Goal: Task Accomplishment & Management: Use online tool/utility

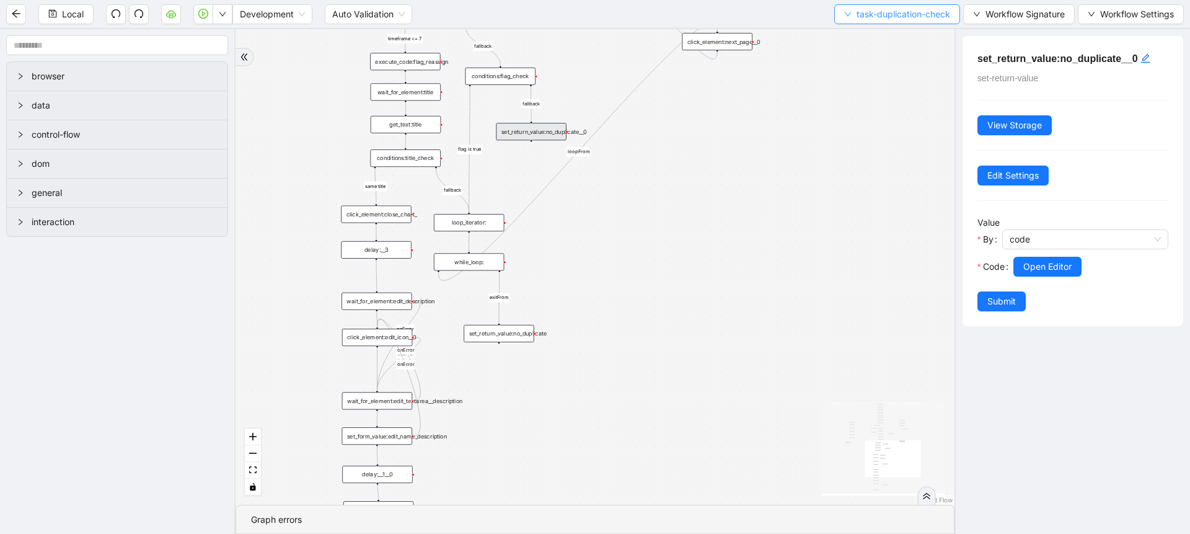
click at [839, 8] on button "task-duplication-check" at bounding box center [897, 14] width 126 height 20
click at [850, 41] on span "Select" at bounding box center [894, 39] width 107 height 14
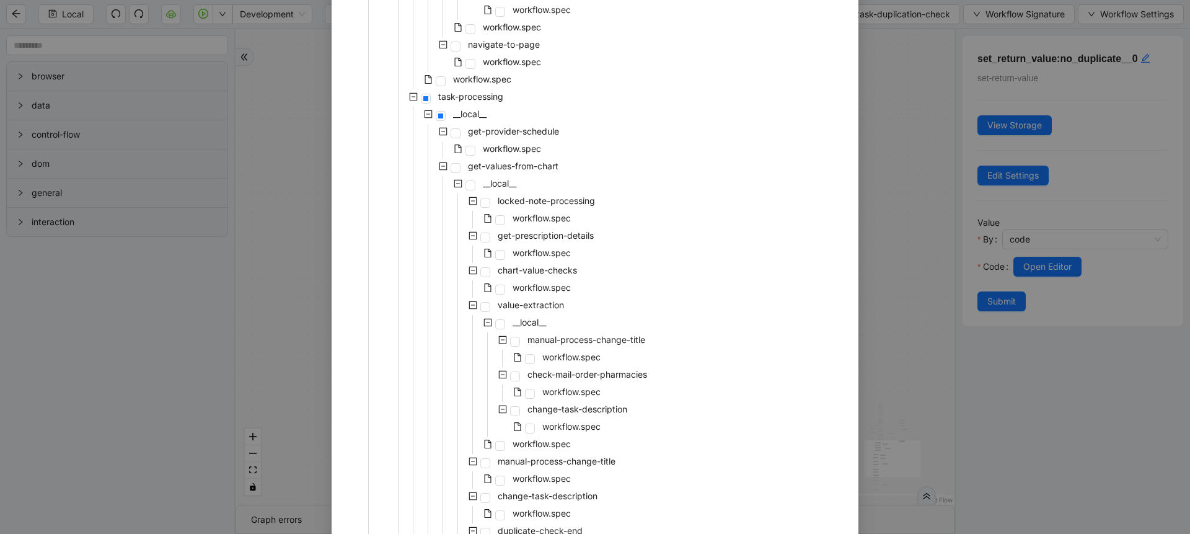
scroll to position [461, 0]
click at [528, 241] on span "workflow.spec" at bounding box center [541, 248] width 63 height 15
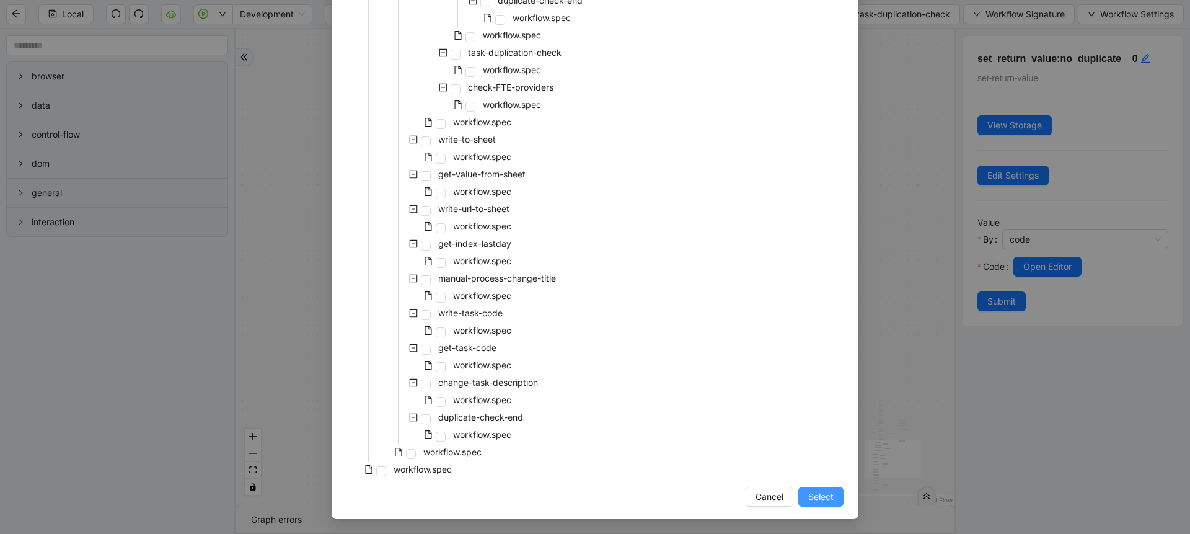
click at [818, 503] on button "Select" at bounding box center [820, 497] width 45 height 20
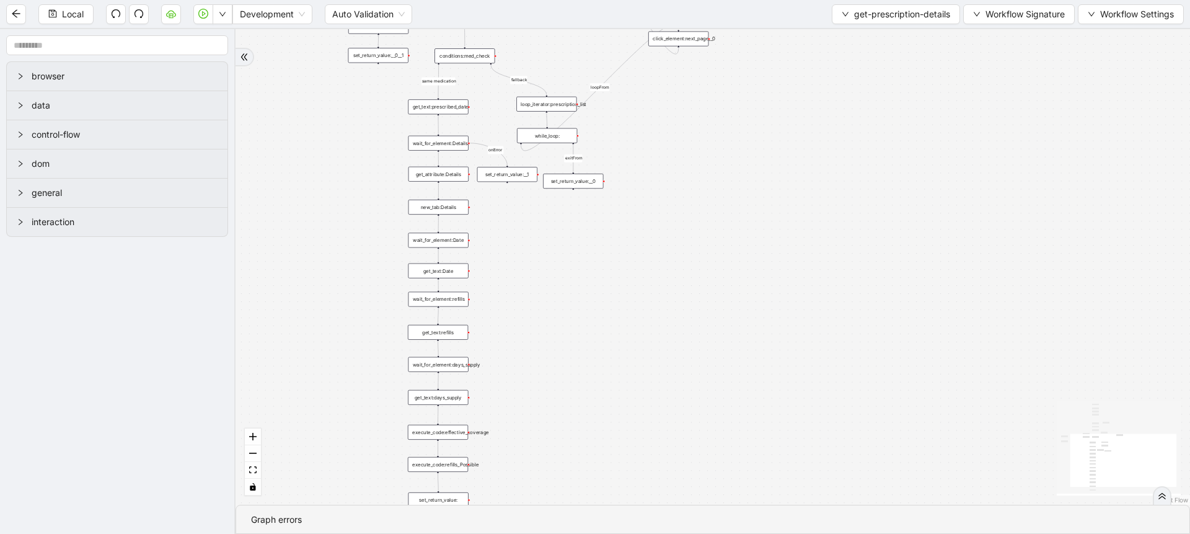
drag, startPoint x: 581, startPoint y: 180, endPoint x: 562, endPoint y: 389, distance: 209.1
click at [562, 389] on div "fallback loopFrom exitFrom same medication same medication onError onError trig…" at bounding box center [713, 266] width 955 height 475
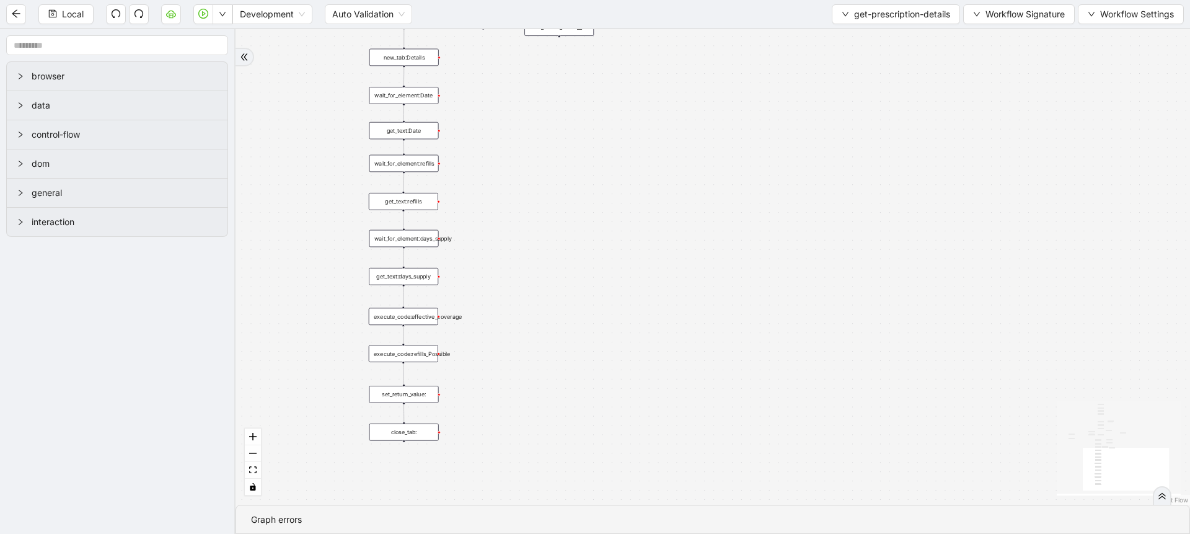
drag, startPoint x: 549, startPoint y: 358, endPoint x: 532, endPoint y: 200, distance: 158.4
click at [532, 200] on div "fallback loopFrom exitFrom same medication same medication onError onError trig…" at bounding box center [713, 266] width 955 height 475
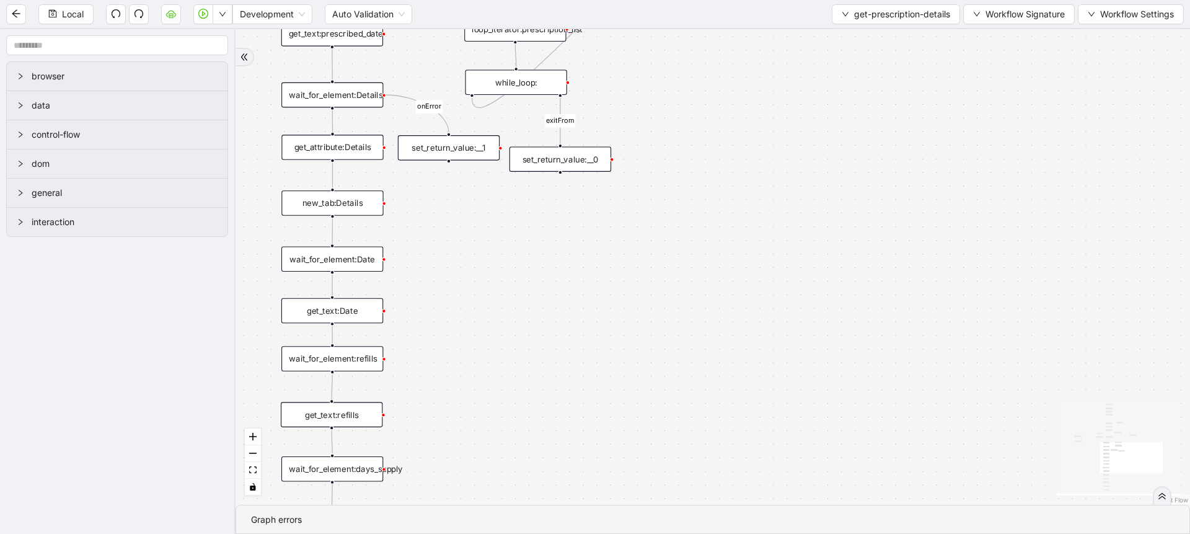
drag, startPoint x: 572, startPoint y: 100, endPoint x: 580, endPoint y: 285, distance: 184.3
click at [580, 285] on div "fallback loopFrom exitFrom same medication same medication onError onError trig…" at bounding box center [713, 266] width 955 height 475
click at [489, 149] on div "set_return_value:__1" at bounding box center [449, 147] width 102 height 25
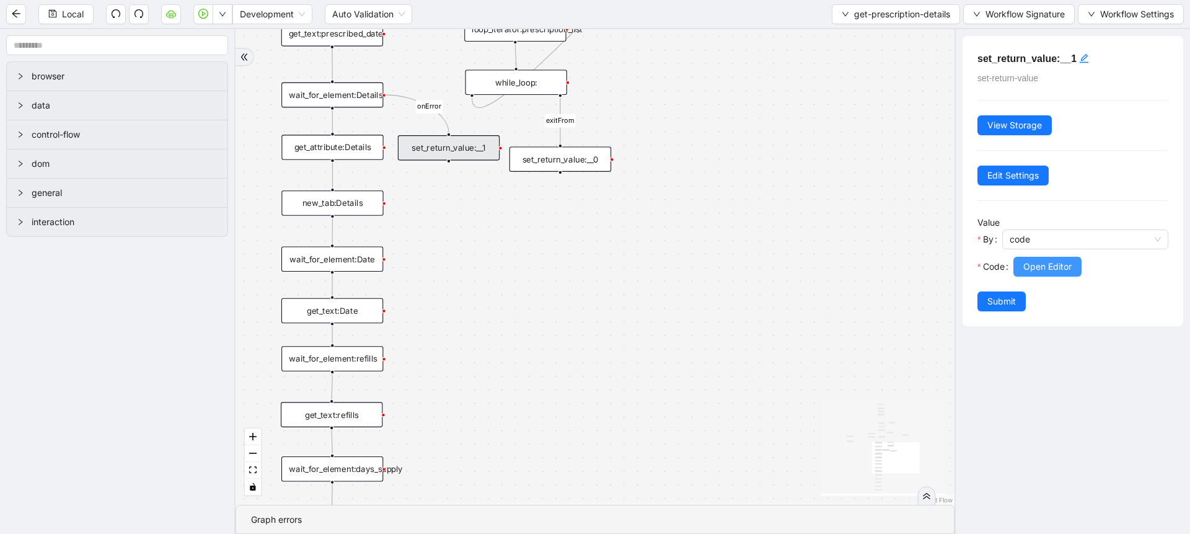
click at [1030, 261] on span "Open Editor" at bounding box center [1047, 267] width 48 height 14
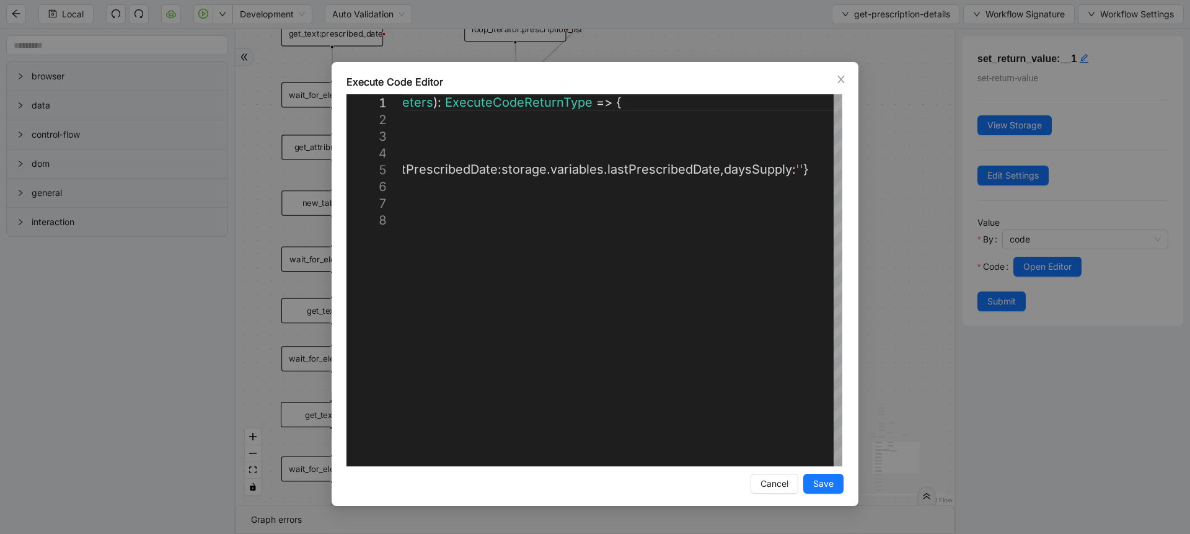
click at [845, 186] on div "**********" at bounding box center [595, 284] width 527 height 444
click at [893, 198] on div "**********" at bounding box center [595, 267] width 1190 height 534
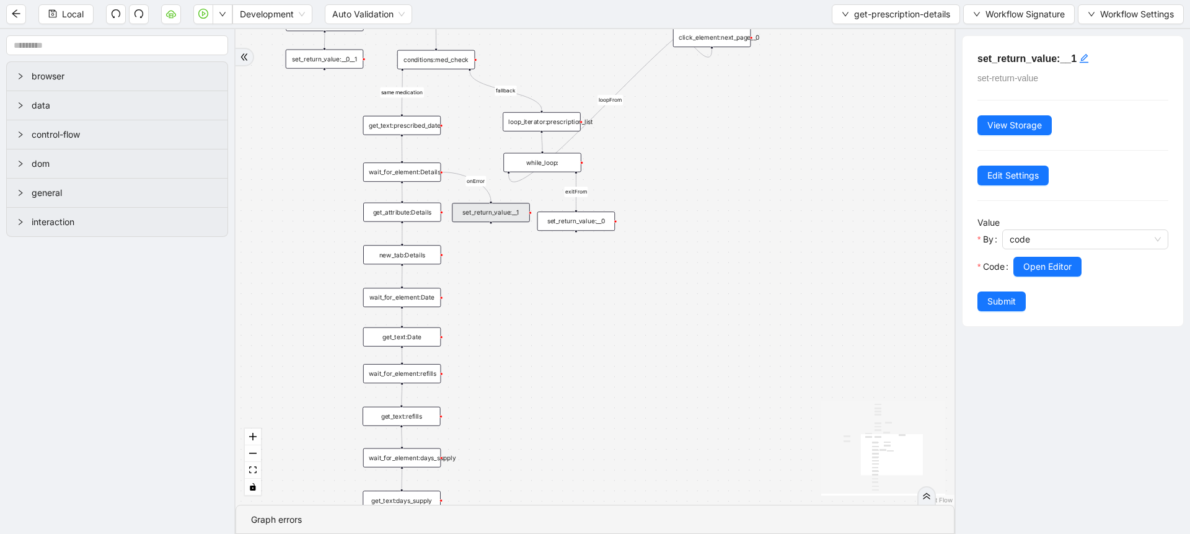
drag, startPoint x: 459, startPoint y: 196, endPoint x: 499, endPoint y: 249, distance: 66.5
click at [499, 249] on div "fallback loopFrom exitFrom same medication same medication onError onError trig…" at bounding box center [595, 266] width 719 height 475
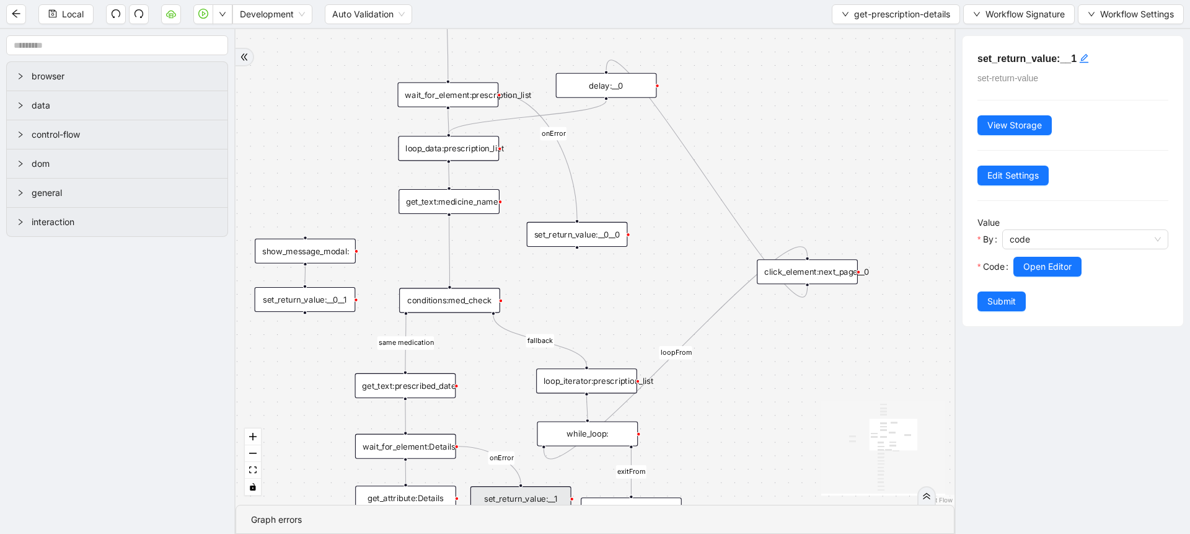
drag, startPoint x: 466, startPoint y: 130, endPoint x: 488, endPoint y: 404, distance: 274.9
click at [488, 404] on div "fallback loopFrom exitFrom same medication same medication onError onError trig…" at bounding box center [595, 266] width 719 height 475
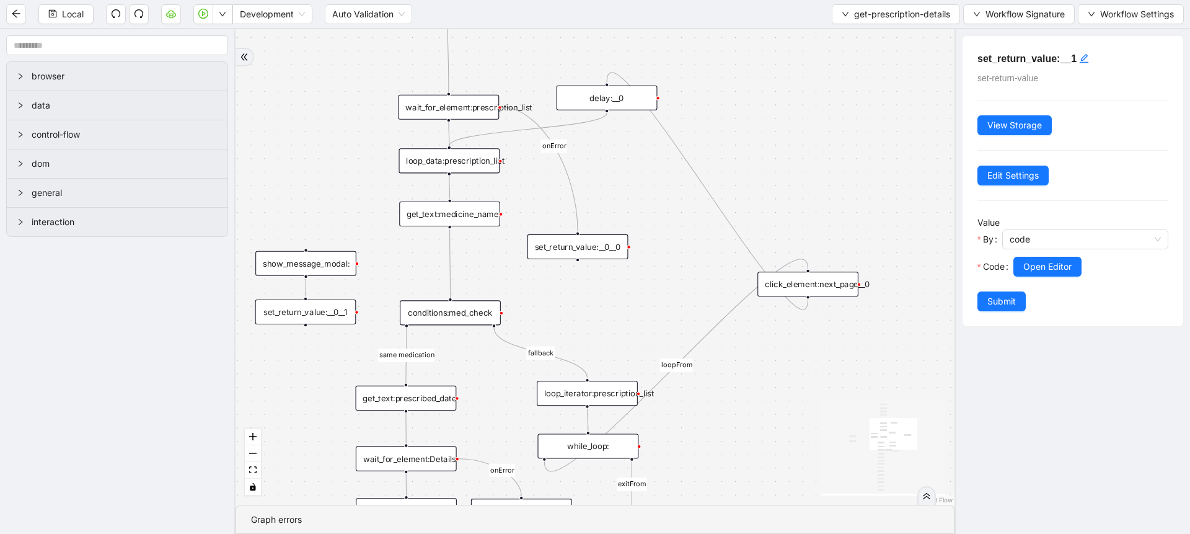
click at [484, 216] on div "get_text:medicine_name" at bounding box center [449, 213] width 101 height 25
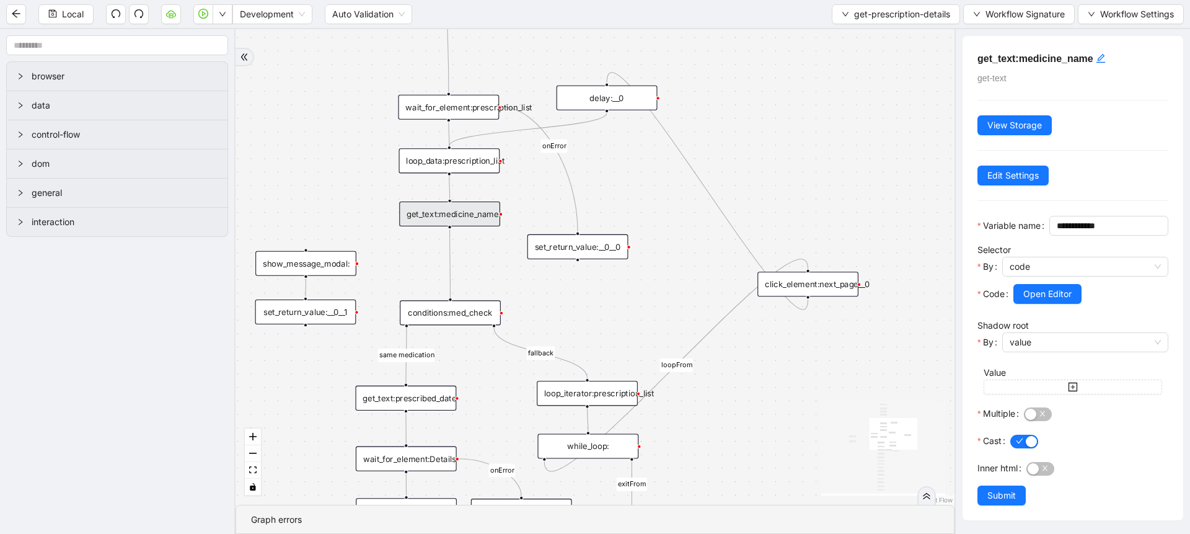
click at [1051, 2] on div "Local Development Auto Validation get-prescription-details Workflow Signature W…" at bounding box center [595, 14] width 1190 height 28
click at [1040, 10] on span "Workflow Signature" at bounding box center [1025, 14] width 79 height 14
click at [1000, 56] on span "Type" at bounding box center [1017, 58] width 83 height 14
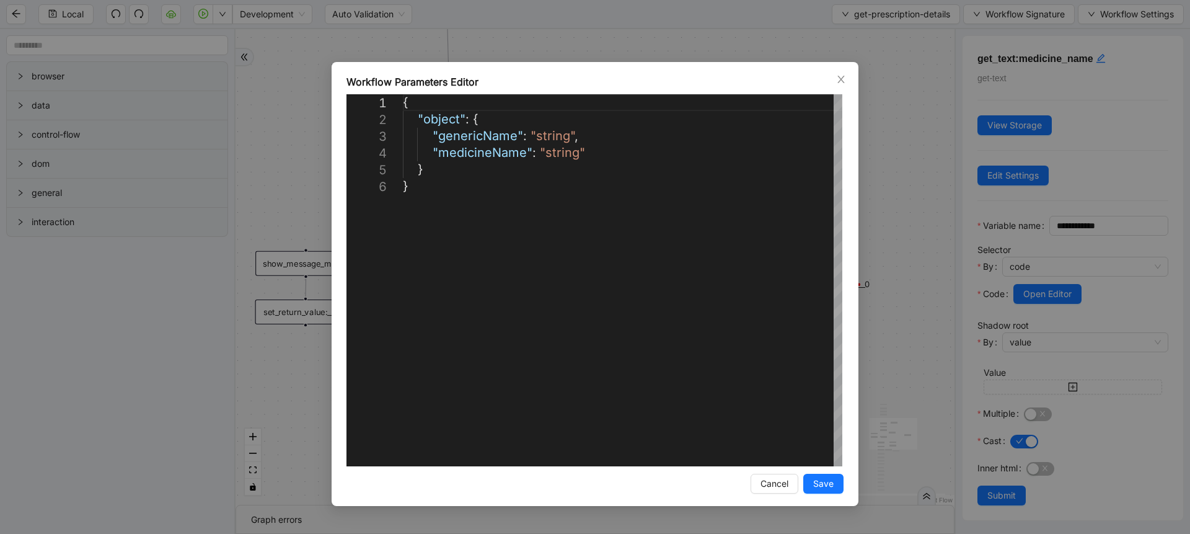
click at [895, 118] on div "**********" at bounding box center [595, 267] width 1190 height 534
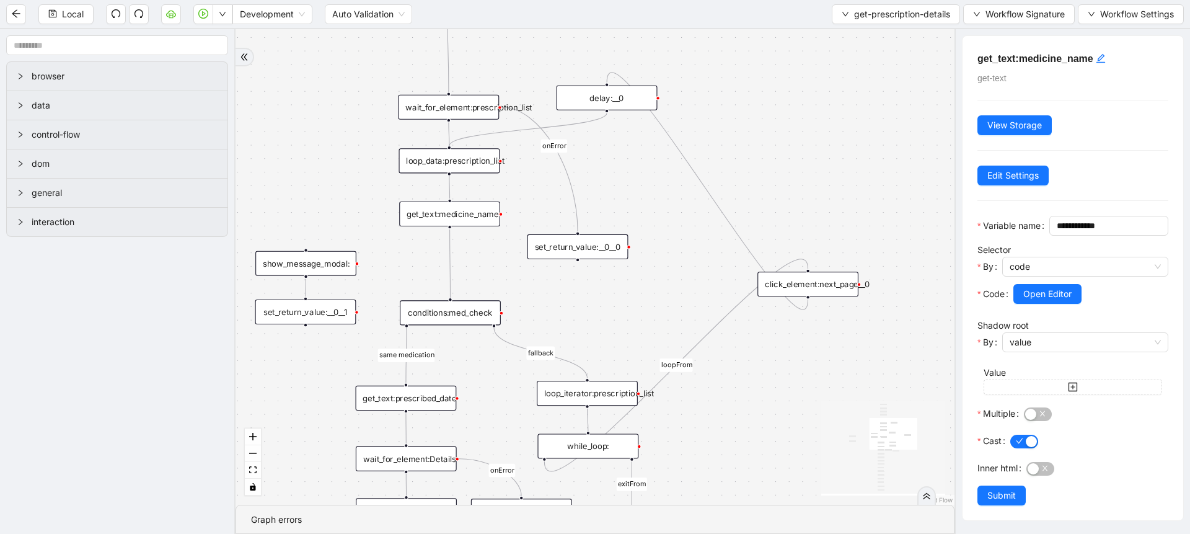
click at [475, 315] on div "conditions:med_check" at bounding box center [450, 312] width 101 height 25
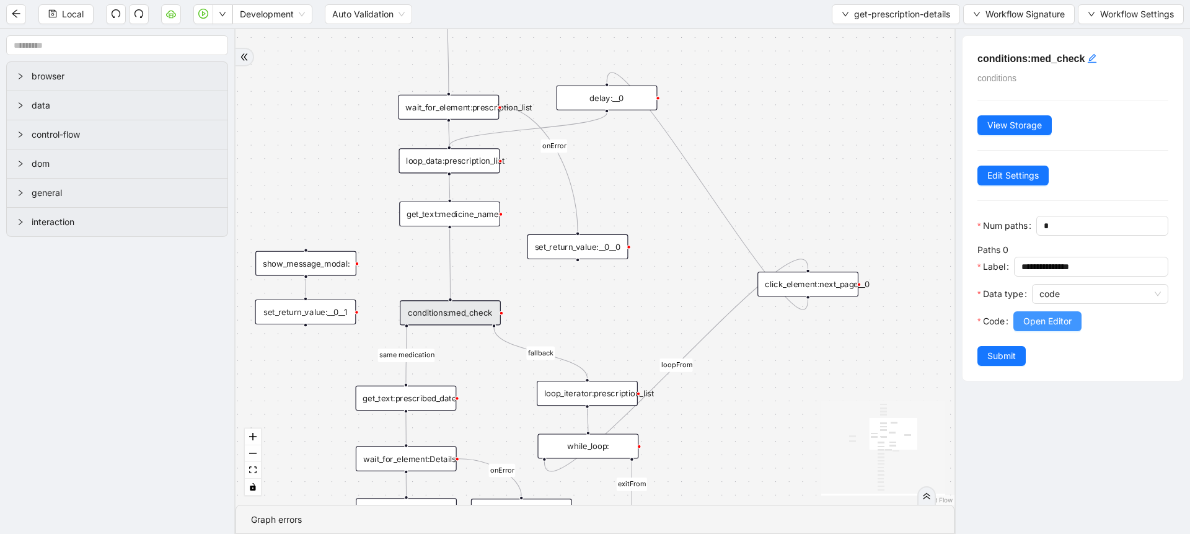
click at [1022, 331] on button "Open Editor" at bounding box center [1048, 321] width 68 height 20
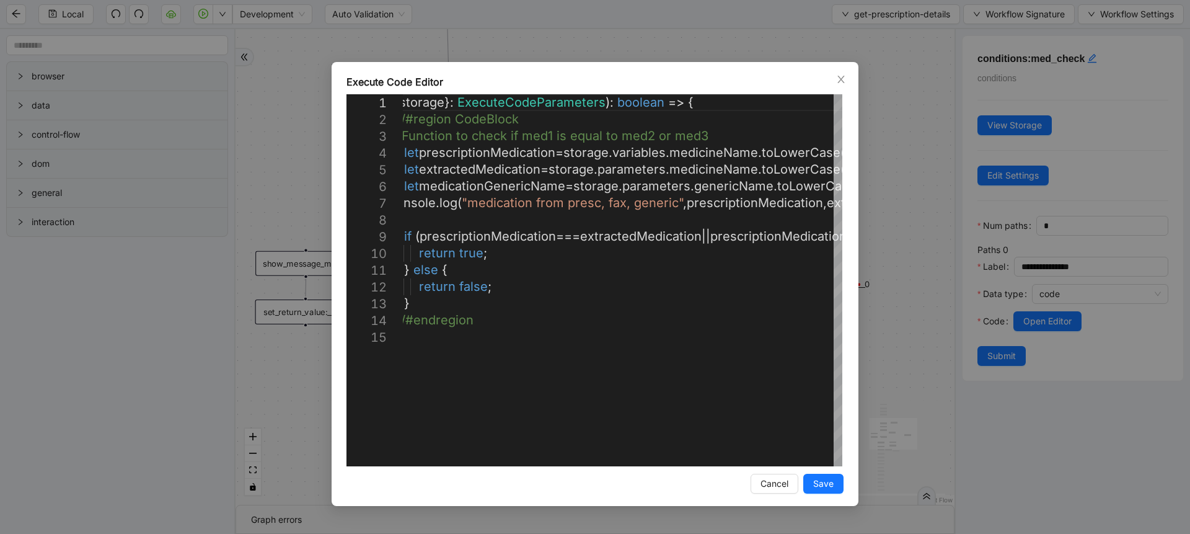
click at [912, 262] on div "Execute Code Editor 1 2 3 4 5 6 7 8 9 10 11 12 13 14 15 ({ storage }: ExecuteCo…" at bounding box center [595, 267] width 1190 height 534
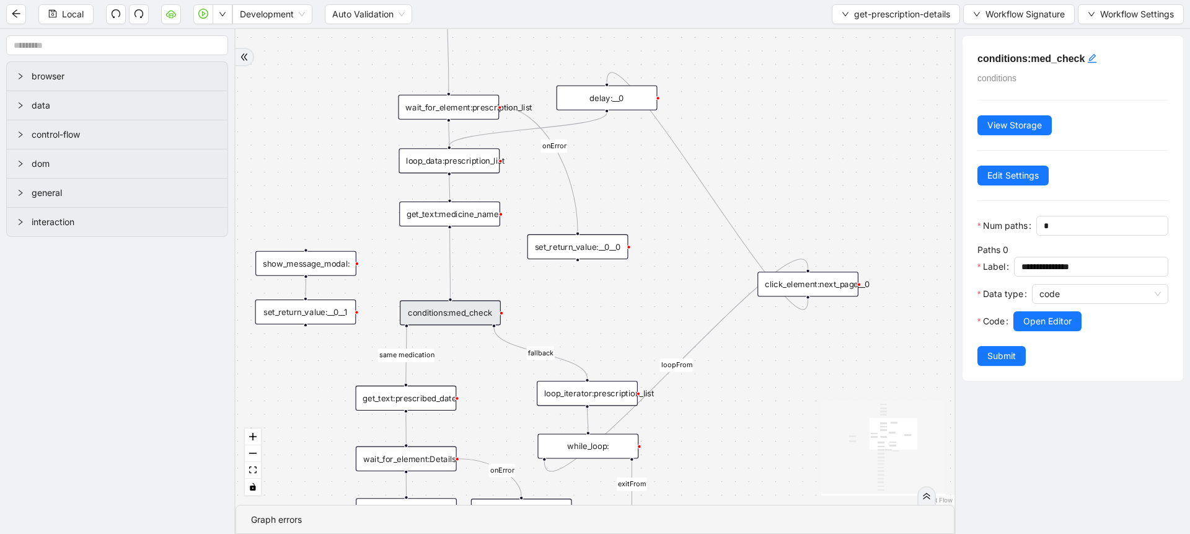
click at [435, 327] on div "fallback loopFrom exitFrom same medication same medication onError onError trig…" at bounding box center [595, 266] width 719 height 475
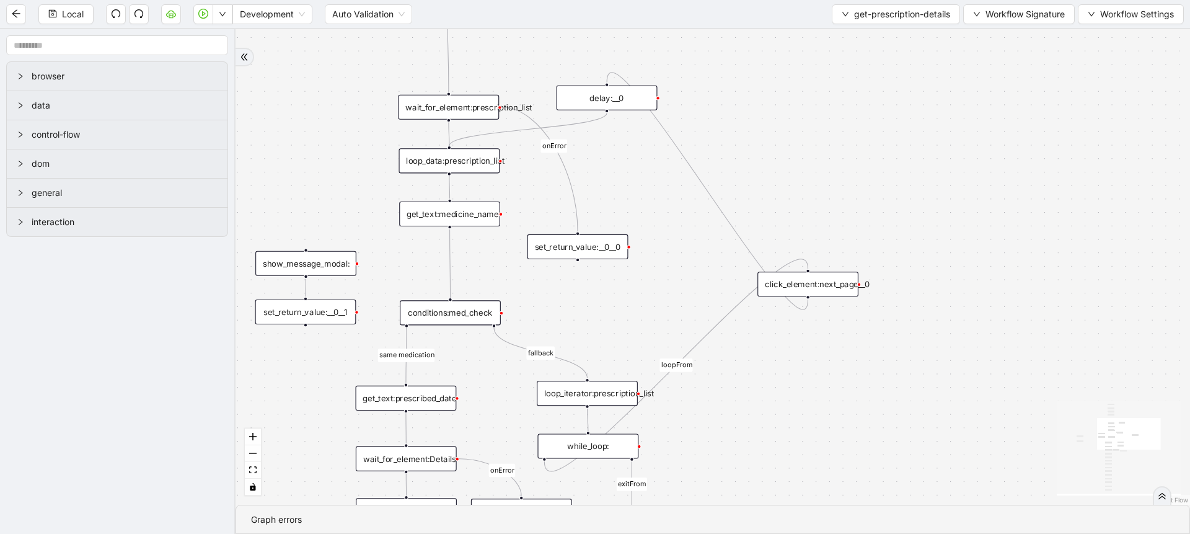
click at [454, 317] on div "conditions:med_check" at bounding box center [450, 312] width 101 height 25
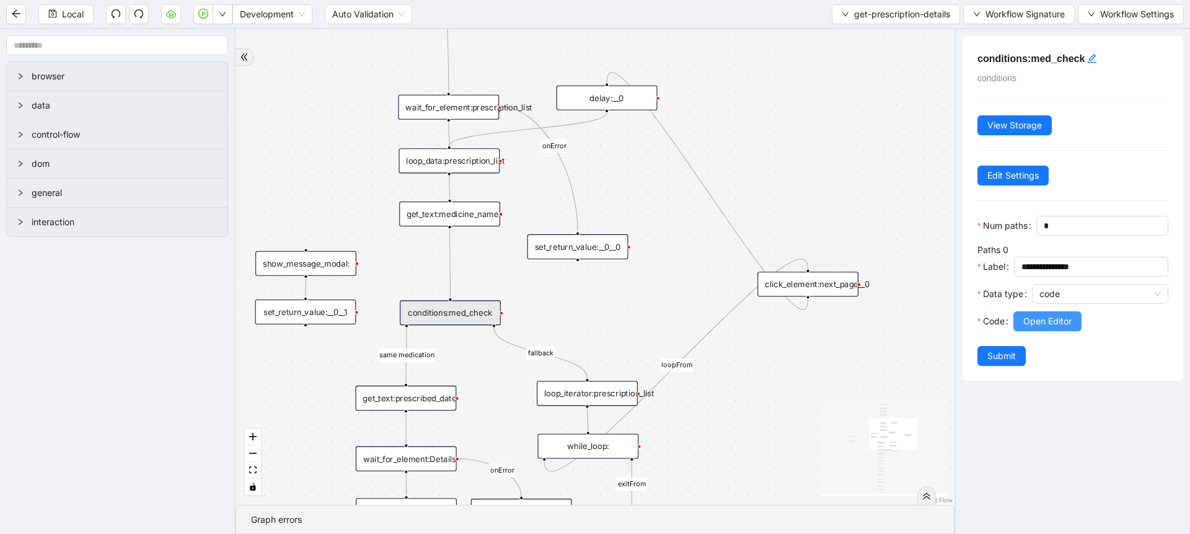
click at [1040, 331] on button "Open Editor" at bounding box center [1048, 321] width 68 height 20
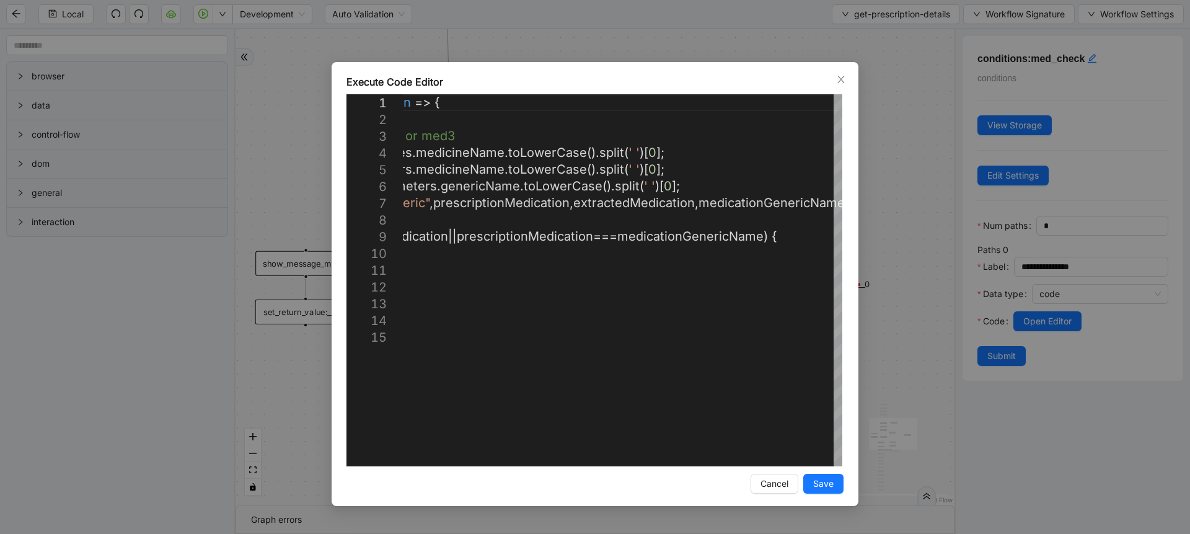
click at [901, 259] on div "Execute Code Editor 1 2 3 4 5 6 7 8 9 10 11 12 13 14 15 ({ storage }: ExecuteCo…" at bounding box center [595, 267] width 1190 height 534
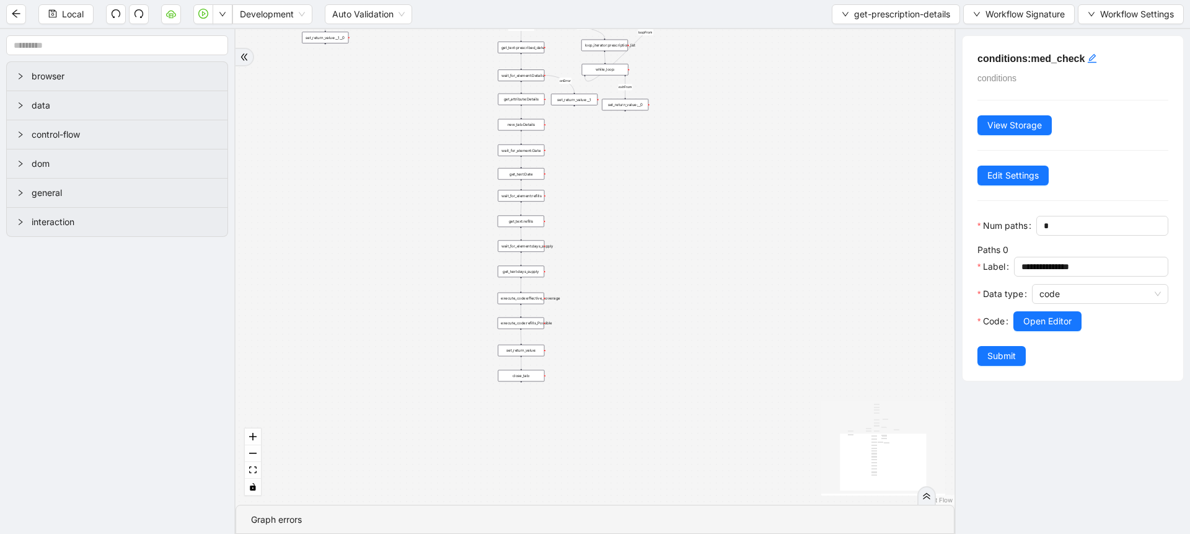
drag, startPoint x: 596, startPoint y: 479, endPoint x: 598, endPoint y: 193, distance: 286.4
click at [598, 193] on div "fallback loopFrom exitFrom same medication same medication onError onError trig…" at bounding box center [595, 266] width 719 height 475
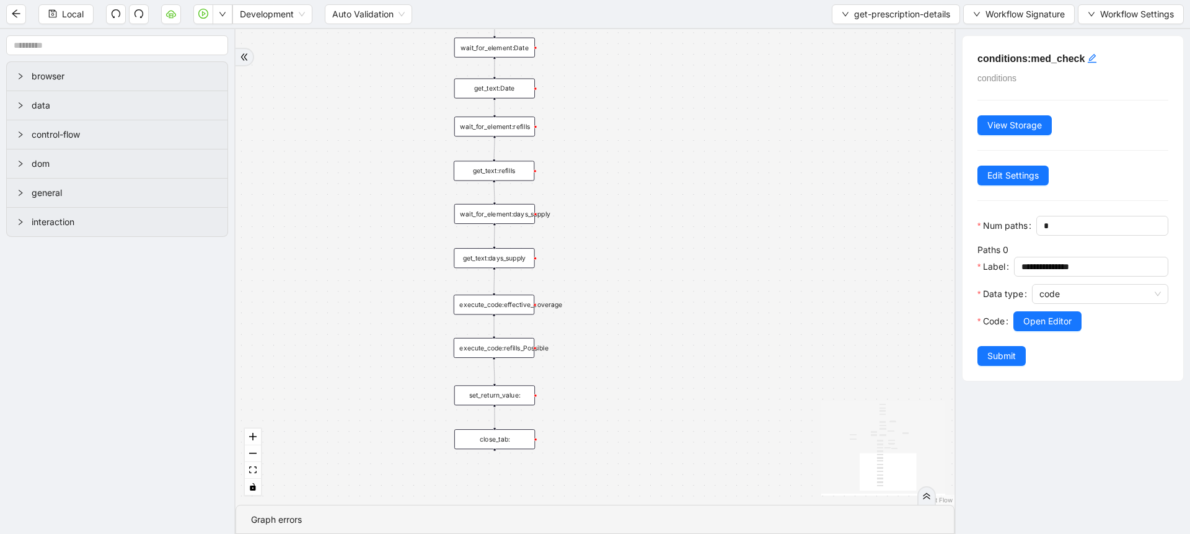
click at [496, 306] on div "execute_code:effective_coverage" at bounding box center [494, 304] width 81 height 20
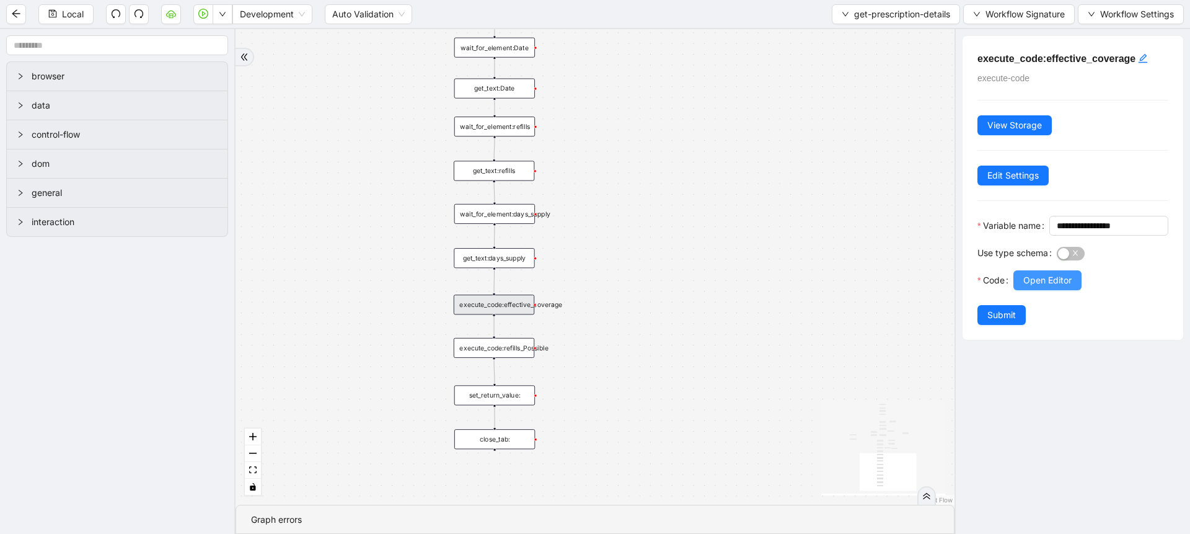
click at [1023, 290] on button "Open Editor" at bounding box center [1048, 280] width 68 height 20
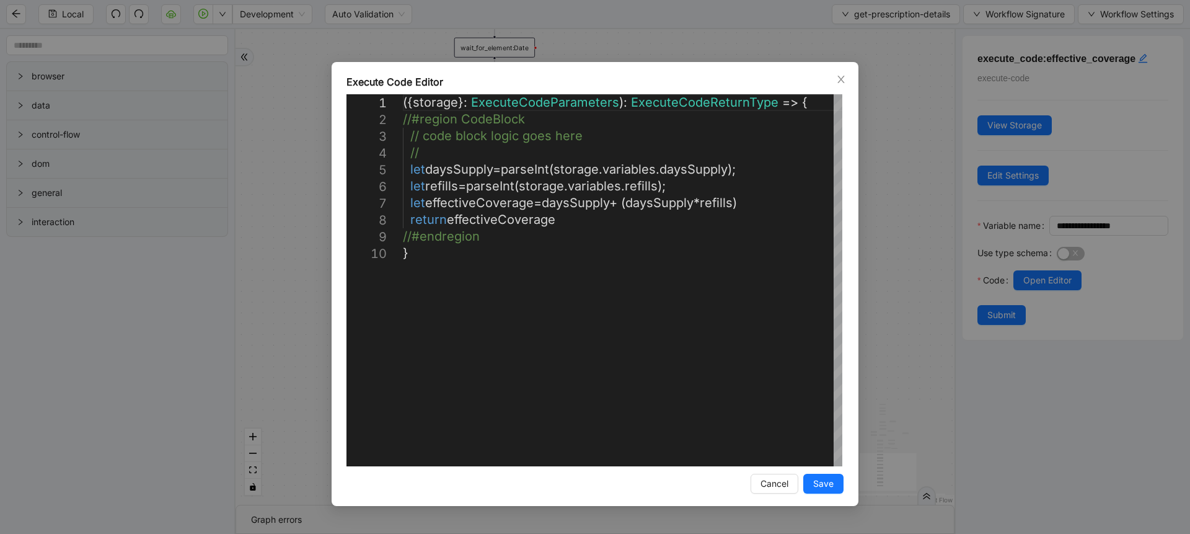
click at [912, 265] on div "**********" at bounding box center [595, 267] width 1190 height 534
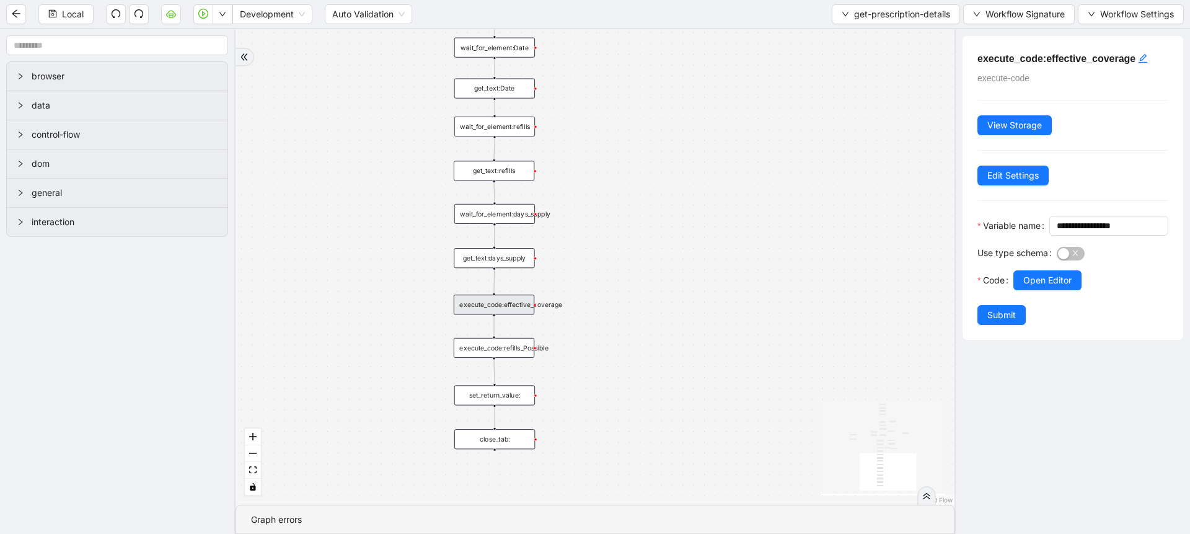
click at [484, 348] on div "execute_code:refills_Possible" at bounding box center [494, 348] width 81 height 20
click at [1034, 290] on button "Open Editor" at bounding box center [1048, 280] width 68 height 20
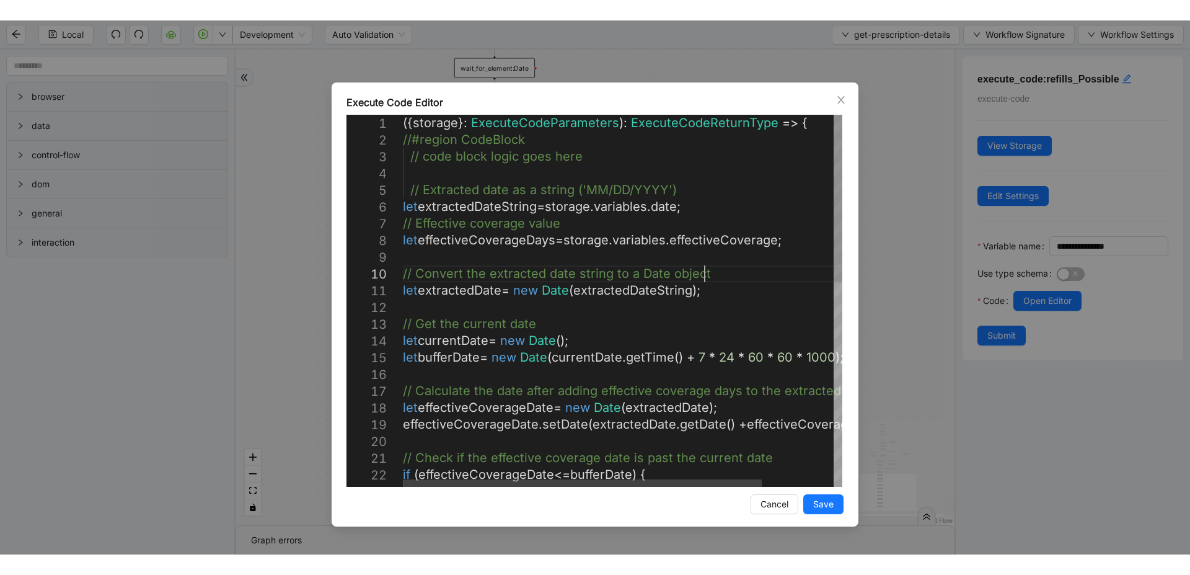
scroll to position [0, 0]
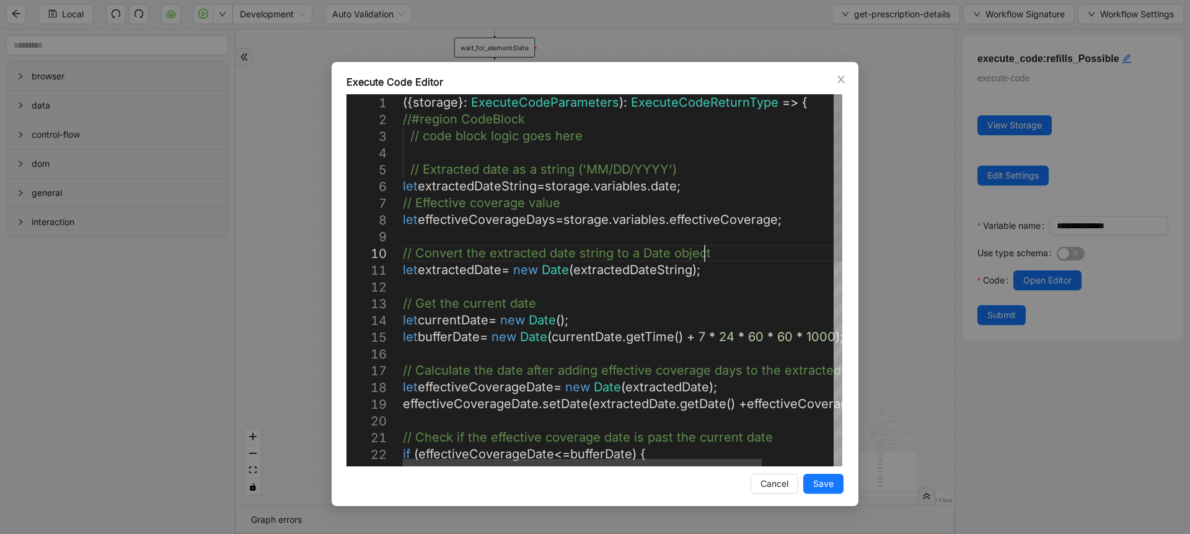
click at [829, 246] on div "({ storage }: ExecuteCodeParameters ): ExecuteCodeReturnType => { //#region Cod…" at bounding box center [666, 506] width 527 height 824
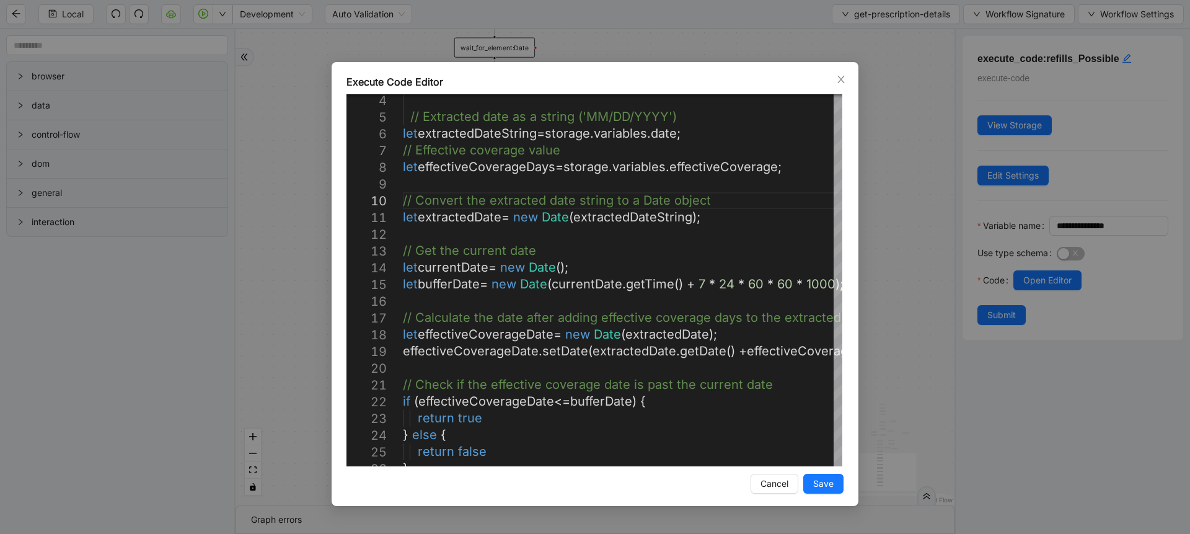
click at [929, 250] on div "Execute Code Editor 4 5 6 7 8 9 10 11 12 13 14 15 16 17 18 19 20 21 22 23 24 25…" at bounding box center [595, 267] width 1190 height 534
